Goal: Task Accomplishment & Management: Use online tool/utility

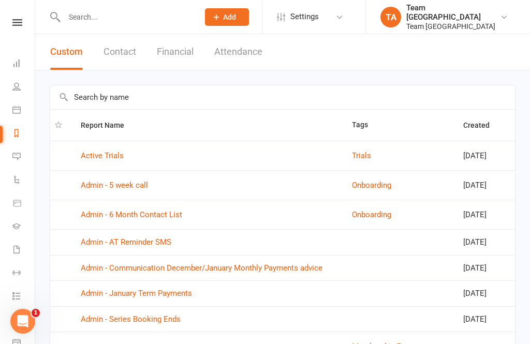
click at [20, 19] on icon at bounding box center [17, 22] width 10 height 7
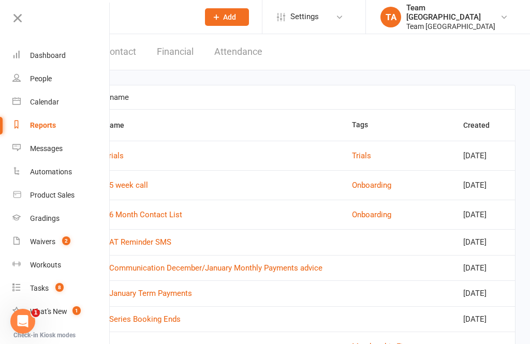
click at [48, 63] on link "Dashboard" at bounding box center [61, 55] width 98 height 23
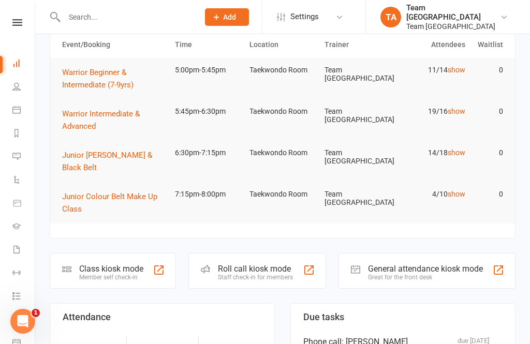
scroll to position [48, 0]
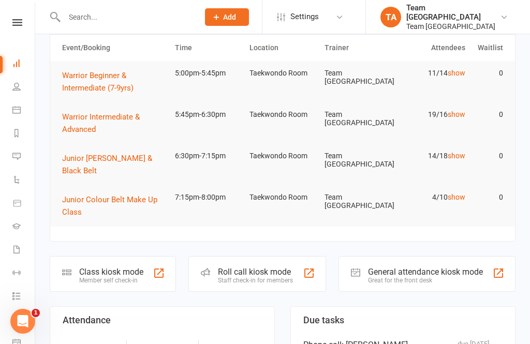
click at [93, 79] on span "Warrior Beginner & Intermediate (7-9yrs)" at bounding box center [97, 82] width 71 height 22
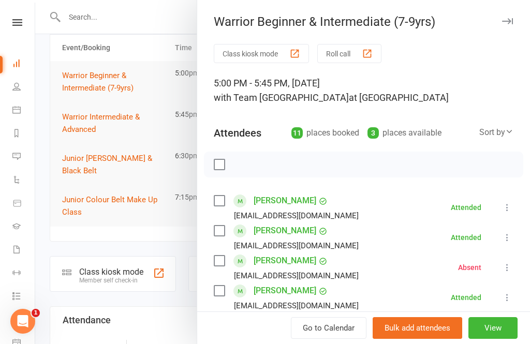
click at [352, 51] on button "Roll call" at bounding box center [350, 53] width 64 height 19
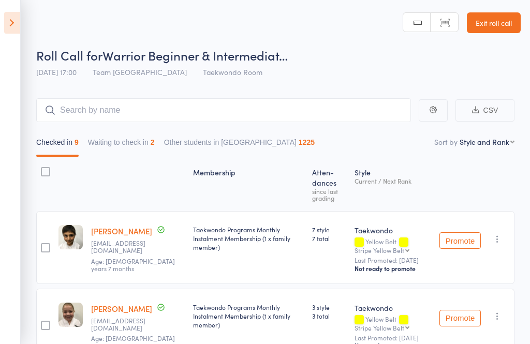
click at [26, 6] on header "Roll Call for Warrior Beginner & Intermediat… 12 Sep 17:00 Team Carlo Airport W…" at bounding box center [265, 41] width 530 height 83
click at [18, 25] on icon at bounding box center [12, 23] width 16 height 22
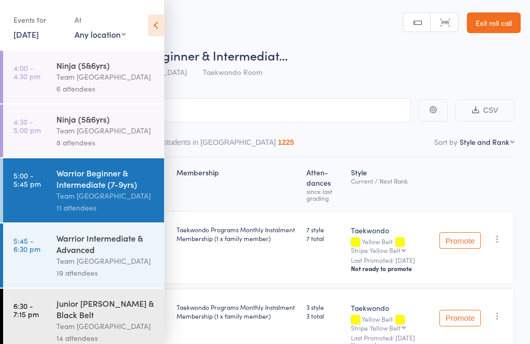
click at [50, 262] on link "5:45 - 6:30 pm Warrior Intermediate & Advanced Team Carlo Airport West 19 atten…" at bounding box center [83, 256] width 161 height 64
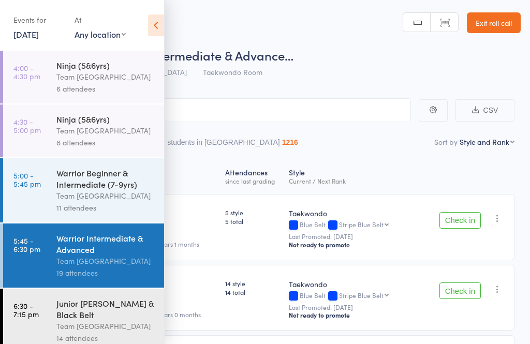
click at [174, 23] on header "Roll Call for Warrior Intermediate & Advance… 12 Sep 17:45 Team Carlo Airport W…" at bounding box center [265, 41] width 530 height 83
click at [153, 26] on icon at bounding box center [156, 26] width 16 height 22
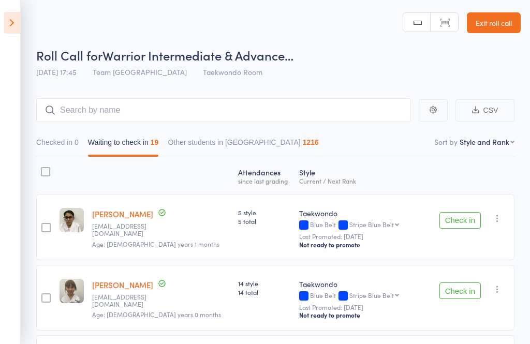
click at [461, 228] on button "Check in" at bounding box center [460, 220] width 41 height 17
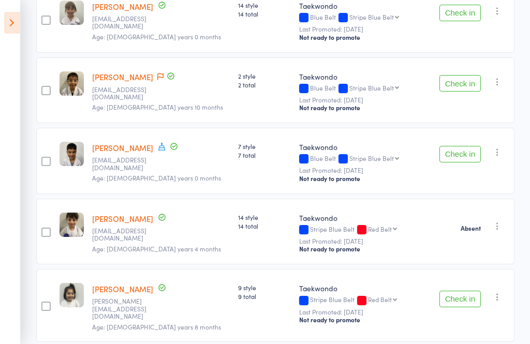
scroll to position [234, 0]
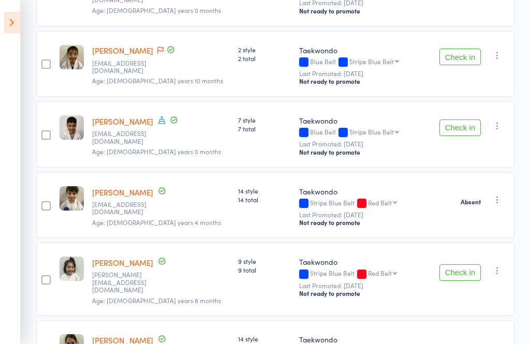
click at [458, 135] on button "Check in" at bounding box center [460, 128] width 41 height 17
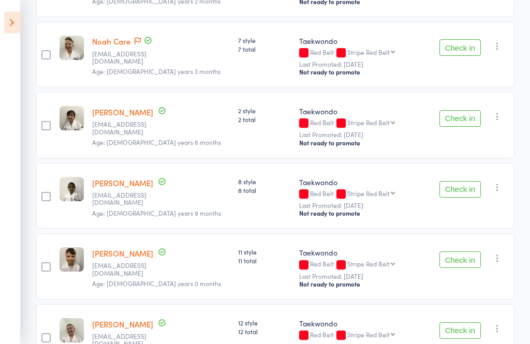
scroll to position [628, 0]
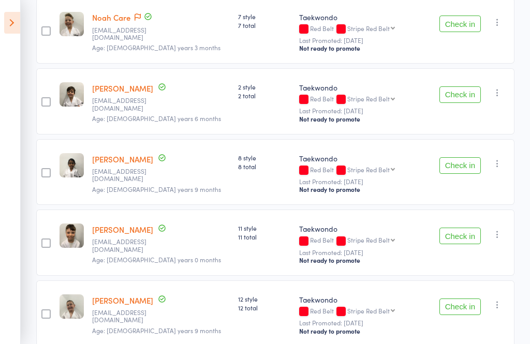
click at [472, 293] on div "Check in Check in Promote Send message Add Note Add Task Add Flag Remove Mark a…" at bounding box center [473, 314] width 83 height 66
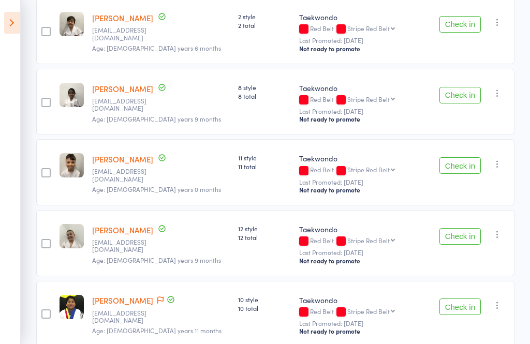
scroll to position [706, 0]
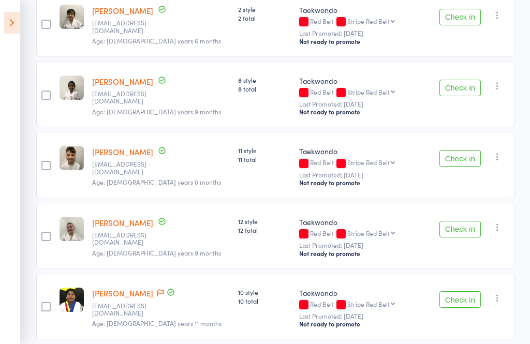
click at [465, 227] on button "Check in" at bounding box center [460, 229] width 41 height 17
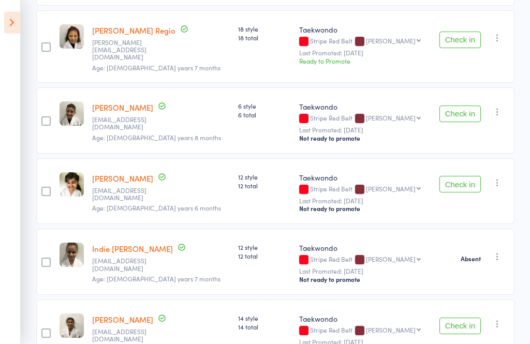
scroll to position [969, 0]
click at [461, 179] on button "Check in" at bounding box center [460, 184] width 41 height 17
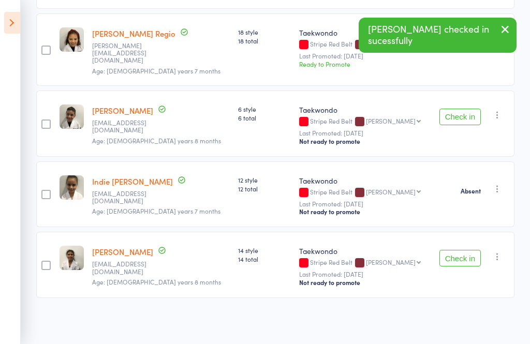
scroll to position [926, 0]
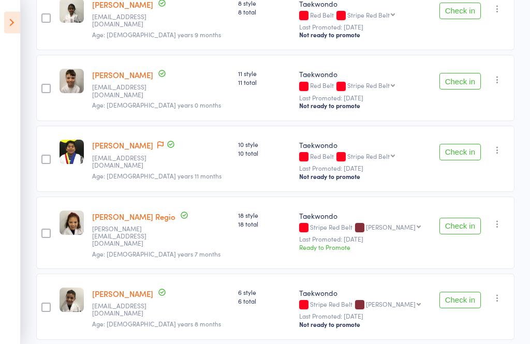
click at [462, 221] on button "Check in" at bounding box center [460, 227] width 41 height 17
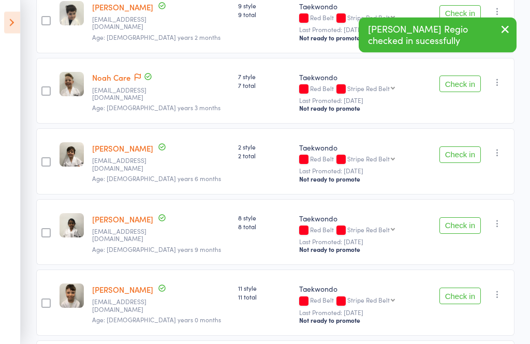
click at [442, 160] on button "Check in" at bounding box center [460, 155] width 41 height 17
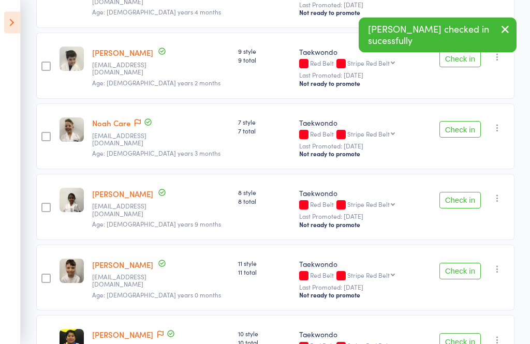
scroll to position [480, 0]
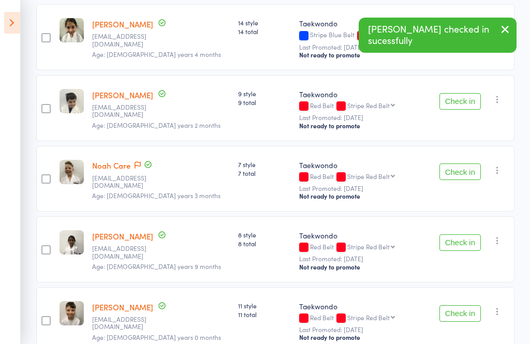
click at [448, 176] on button "Check in" at bounding box center [460, 172] width 41 height 17
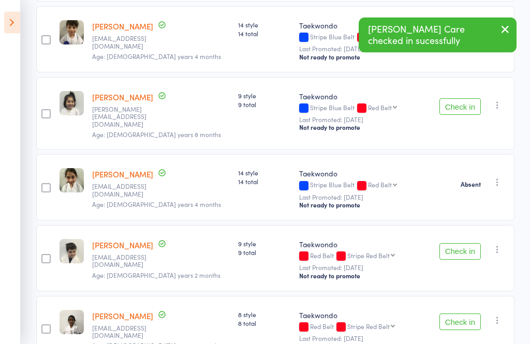
scroll to position [324, 0]
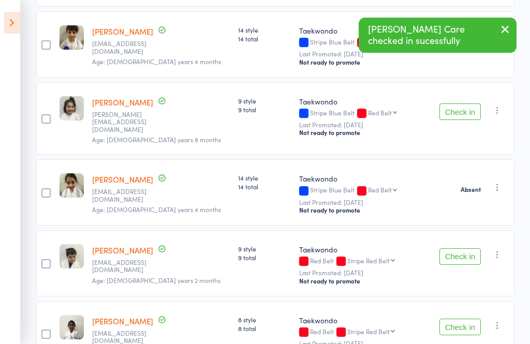
click at [464, 111] on button "Check in" at bounding box center [460, 112] width 41 height 17
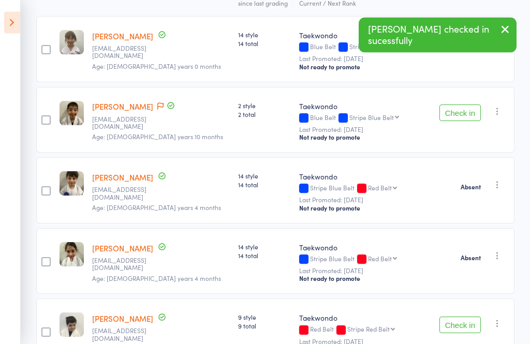
click at [471, 119] on button "Check in" at bounding box center [460, 113] width 41 height 17
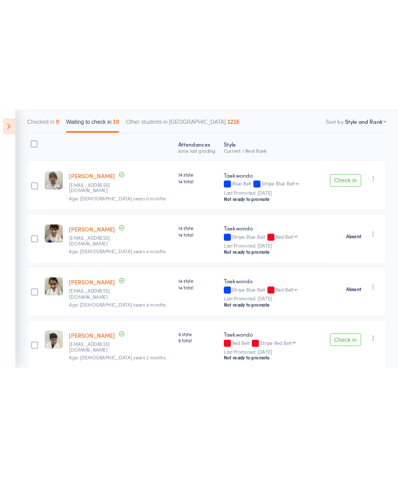
scroll to position [0, 0]
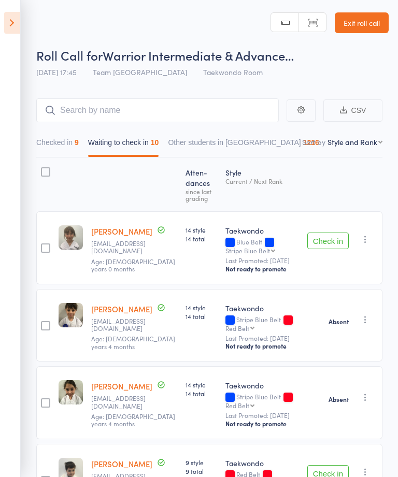
click at [328, 248] on button "Check in" at bounding box center [327, 241] width 41 height 17
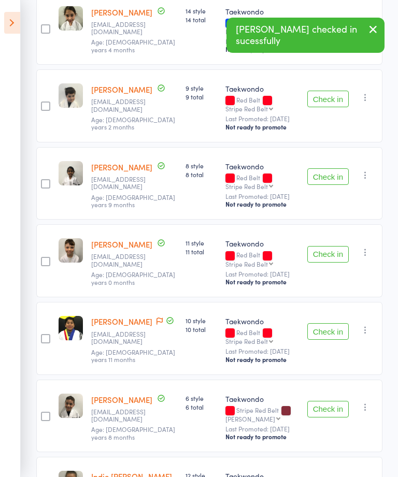
scroll to position [320, 0]
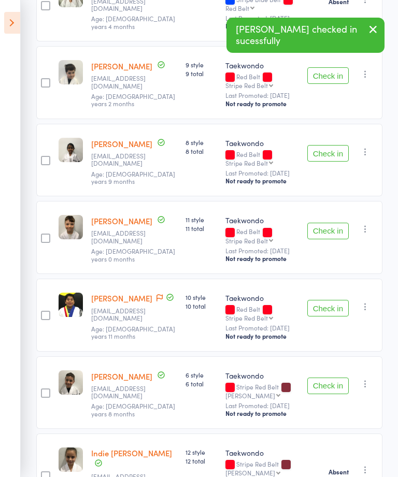
click at [329, 311] on button "Check in" at bounding box center [327, 308] width 41 height 17
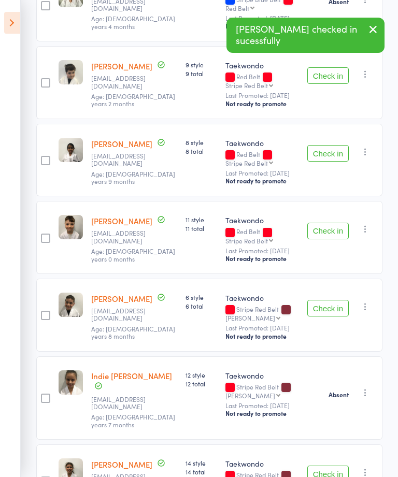
scroll to position [367, 0]
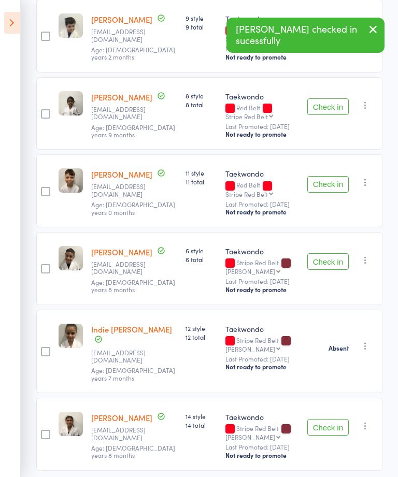
click at [324, 344] on button "Check in" at bounding box center [327, 427] width 41 height 17
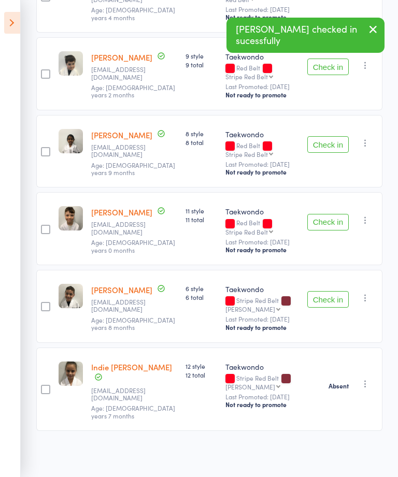
scroll to position [289, 0]
